Goal: Task Accomplishment & Management: Use online tool/utility

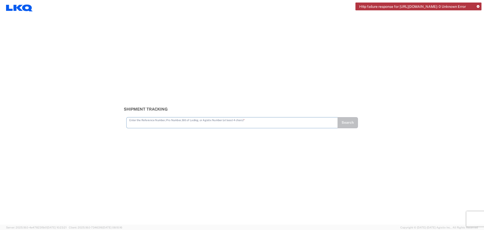
click at [182, 122] on input "text" at bounding box center [231, 122] width 205 height 9
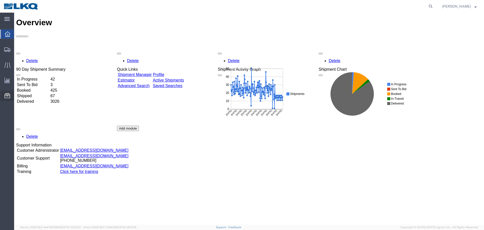
click at [0, 0] on span "Location Appointment" at bounding box center [0, 0] width 0 height 0
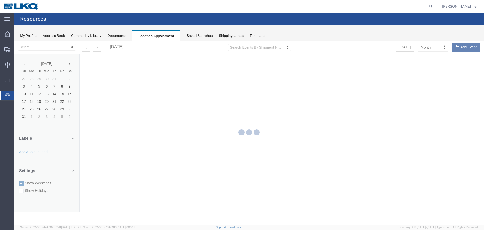
select select "27634"
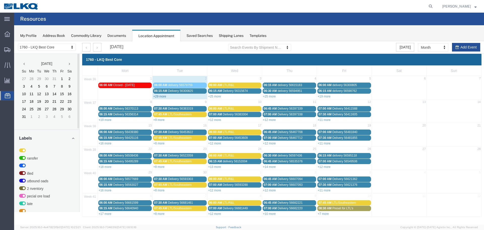
click at [160, 95] on link "+29 more" at bounding box center [159, 96] width 13 height 4
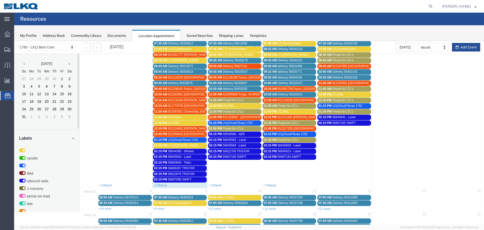
scroll to position [101, 0]
